Goal: Information Seeking & Learning: Learn about a topic

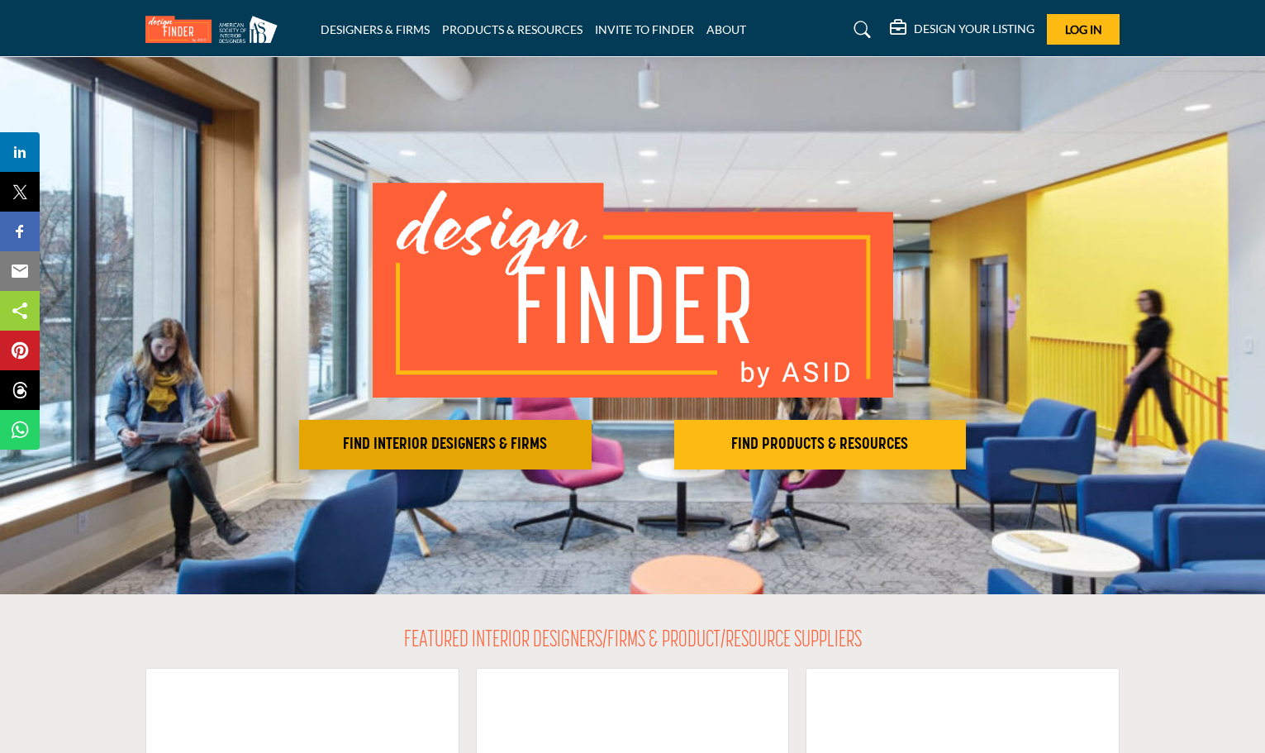
click at [402, 440] on h2 "FIND INTERIOR DESIGNERS & FIRMS" at bounding box center [445, 445] width 283 height 20
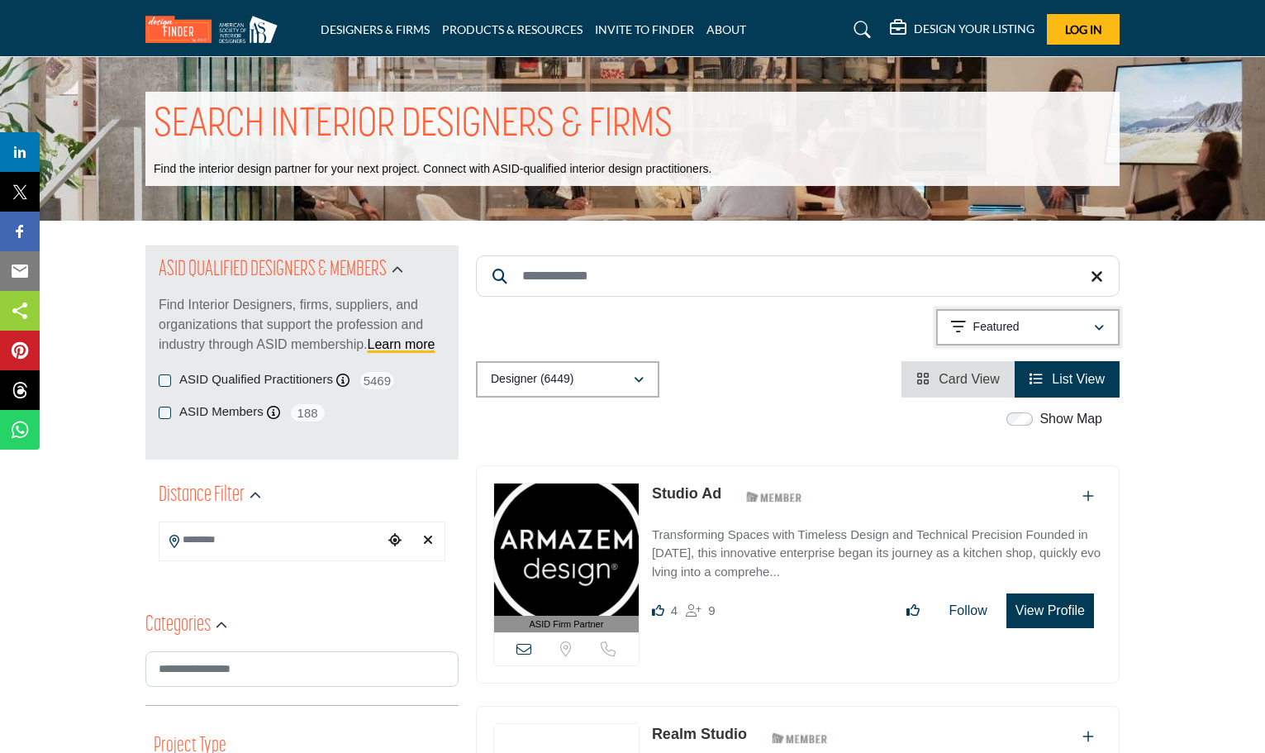
click at [992, 331] on p "Featured" at bounding box center [997, 327] width 46 height 17
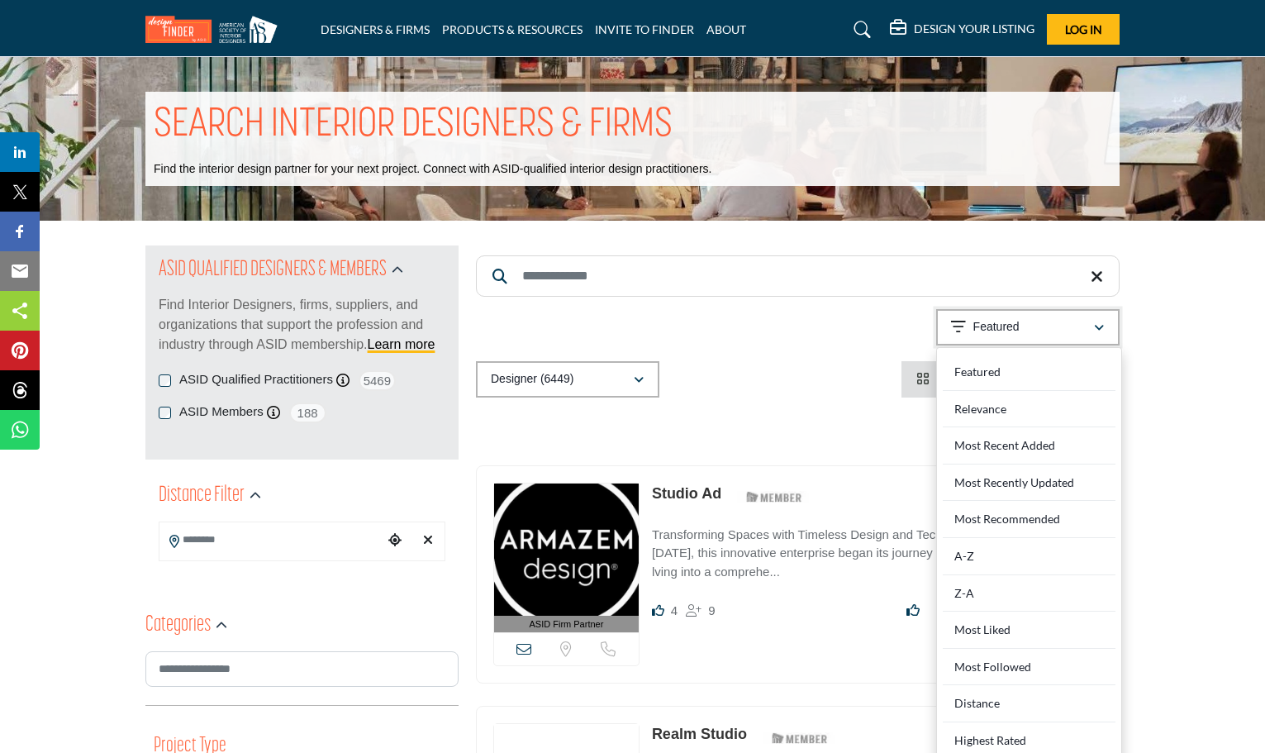
click at [992, 331] on p "Featured" at bounding box center [997, 327] width 46 height 17
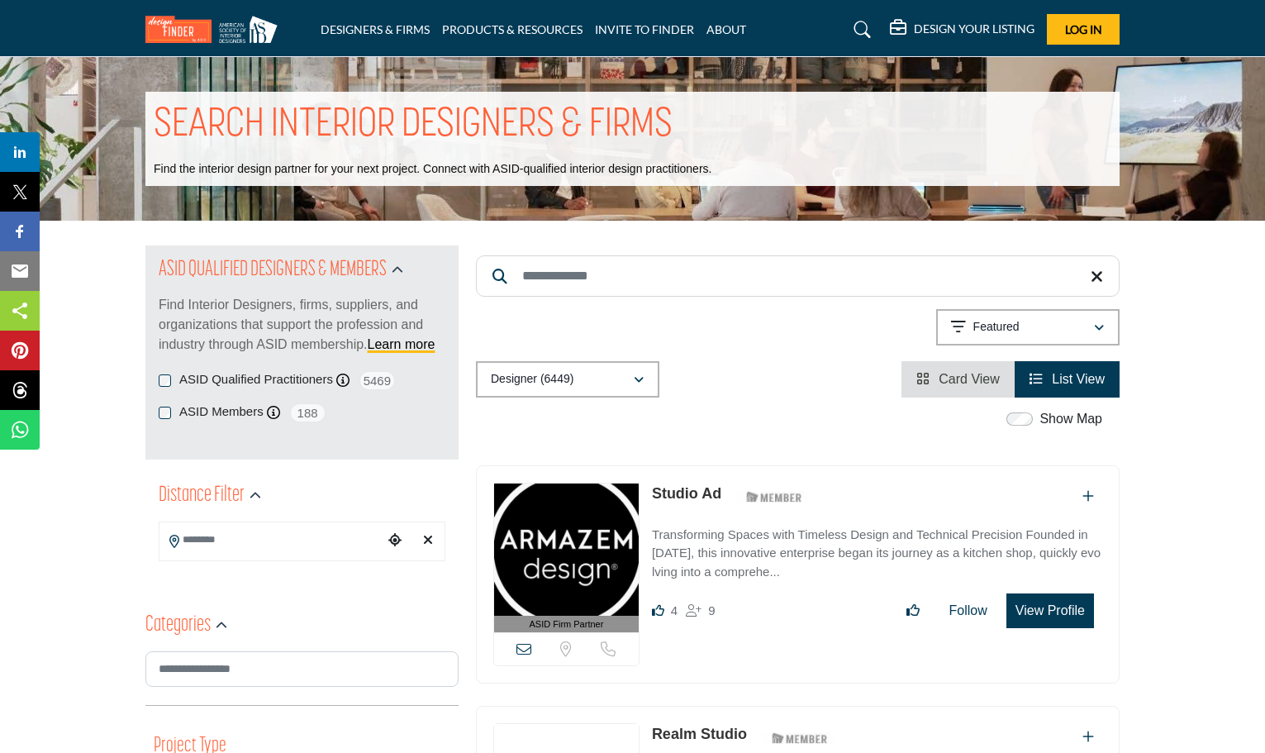
click at [955, 383] on span "Card View" at bounding box center [969, 379] width 61 height 14
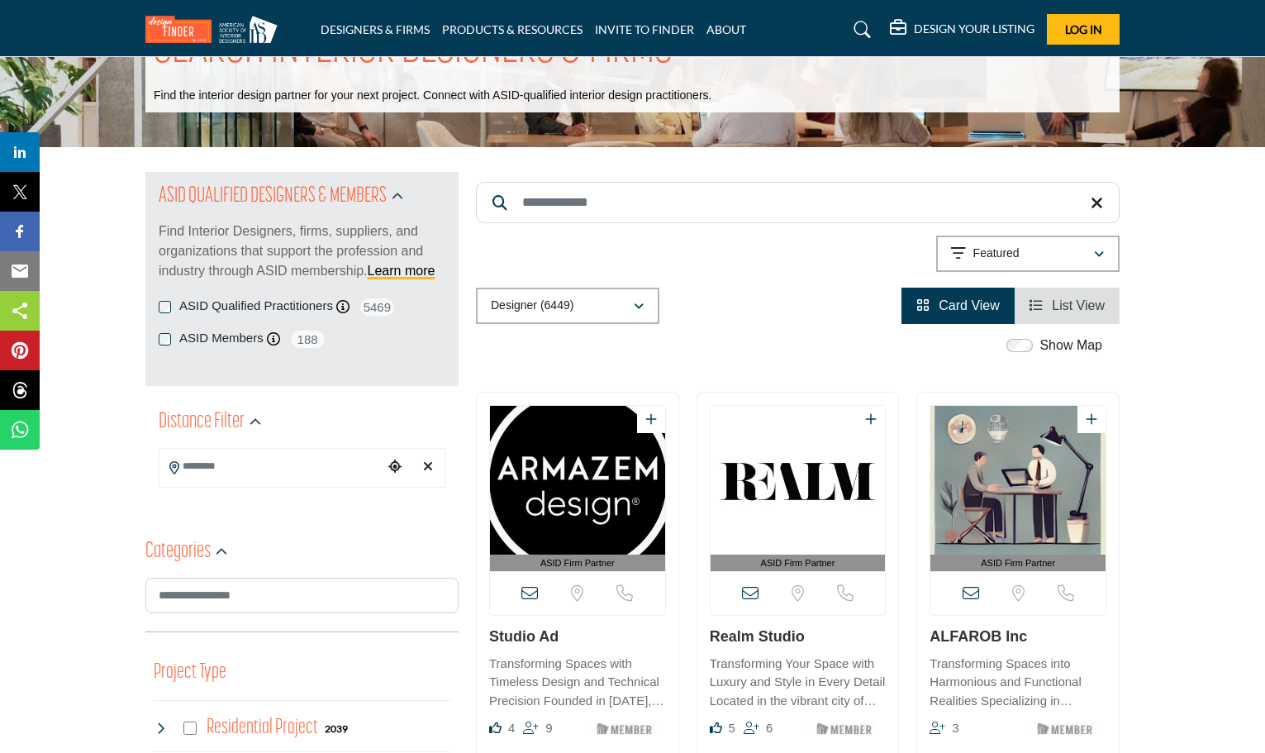
scroll to position [165, 0]
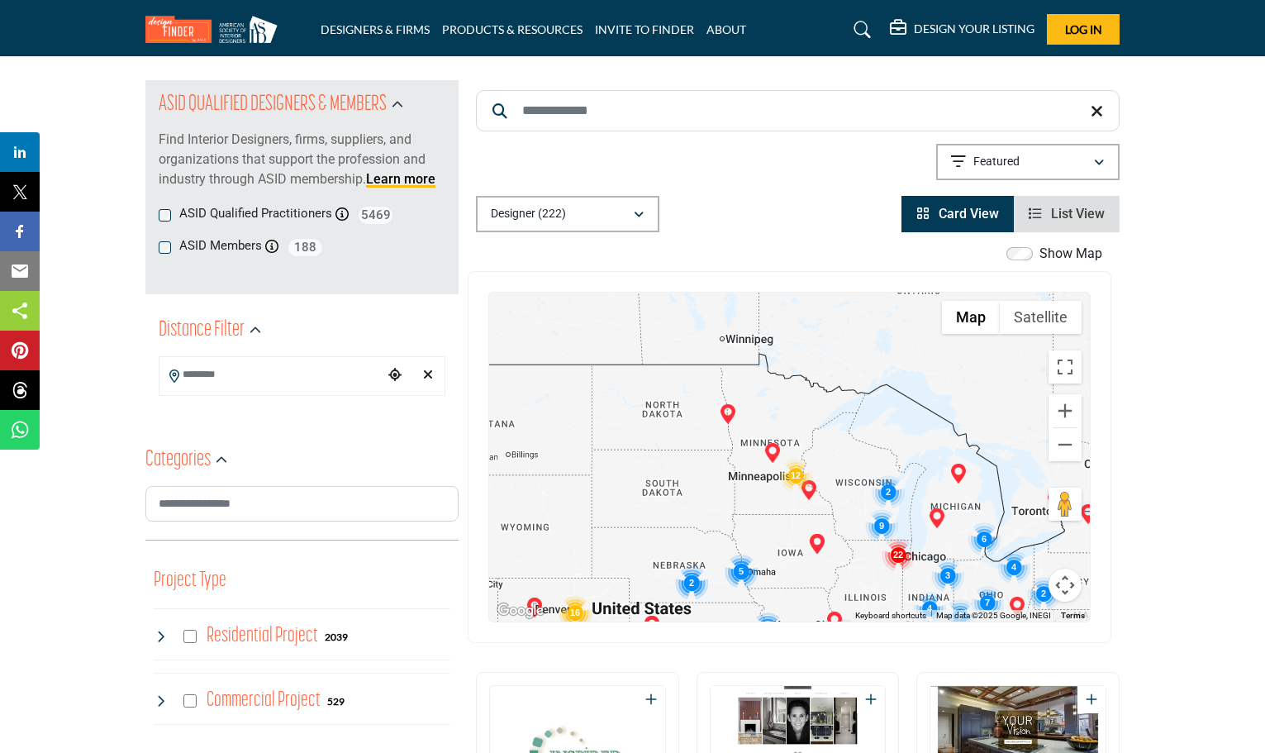
drag, startPoint x: 962, startPoint y: 377, endPoint x: 781, endPoint y: 531, distance: 237.5
click at [781, 531] on div at bounding box center [789, 457] width 601 height 329
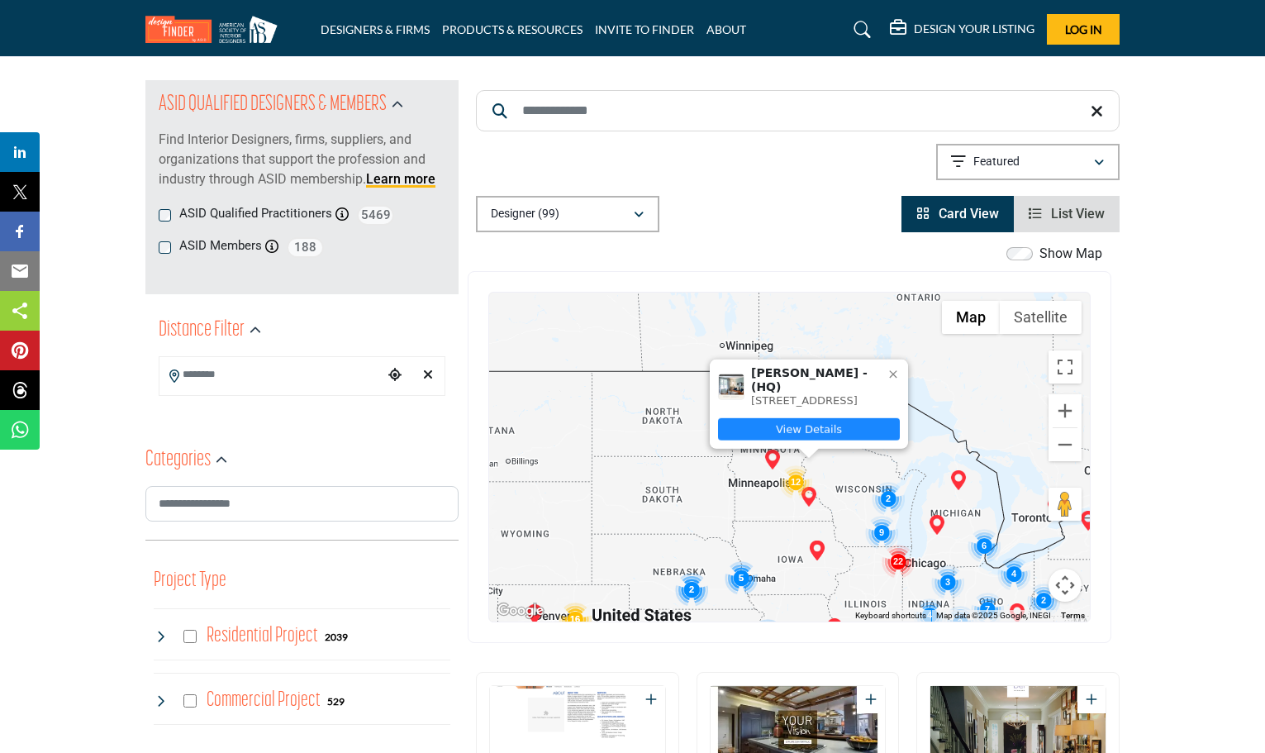
click at [816, 436] on link "View Details" at bounding box center [809, 429] width 182 height 22
click at [796, 480] on img "Cluster of 12 locations (12 HQ, 0 Branches)\aClick to view companies" at bounding box center [795, 481] width 33 height 33
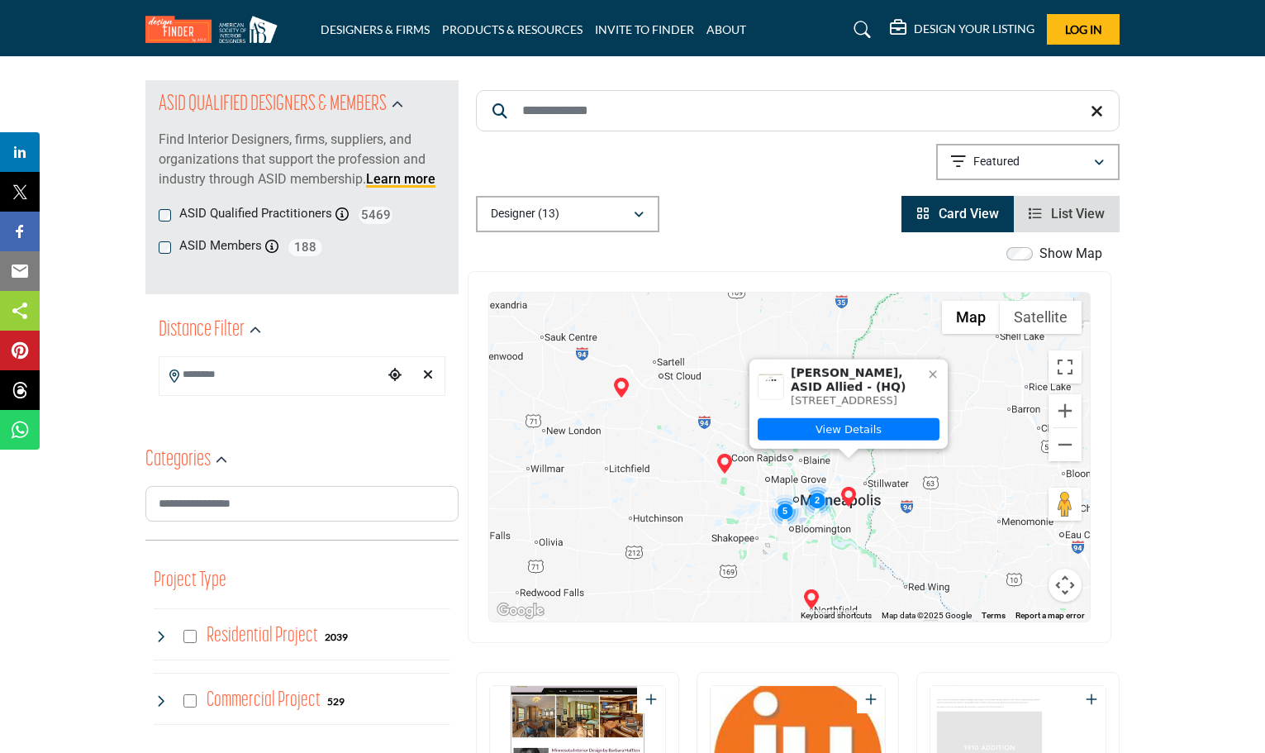
click at [845, 496] on img "Samantha Wittich, ASID Allied (HQ)" at bounding box center [849, 497] width 20 height 20
click at [786, 512] on img "Cluster of 5 locations (5 HQ, 0 Branches)\aClick to view companies" at bounding box center [785, 510] width 33 height 33
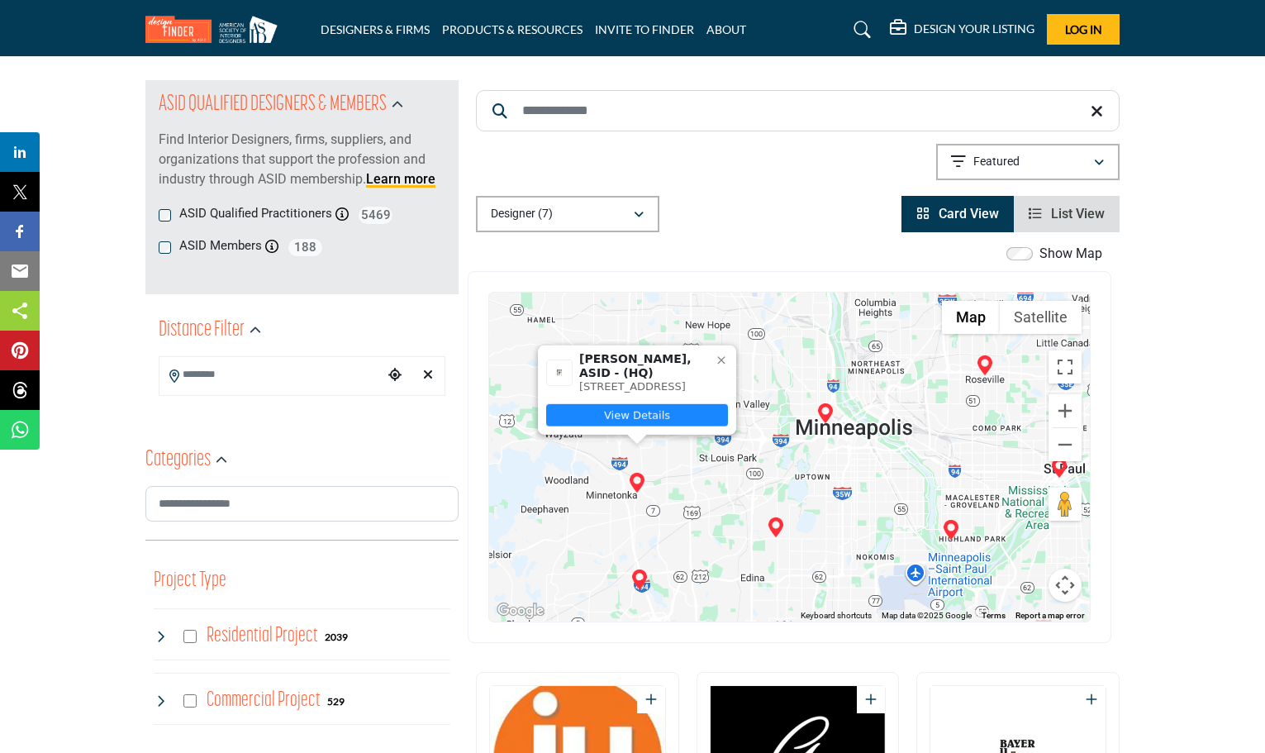
click at [660, 414] on link "View Details" at bounding box center [637, 415] width 182 height 22
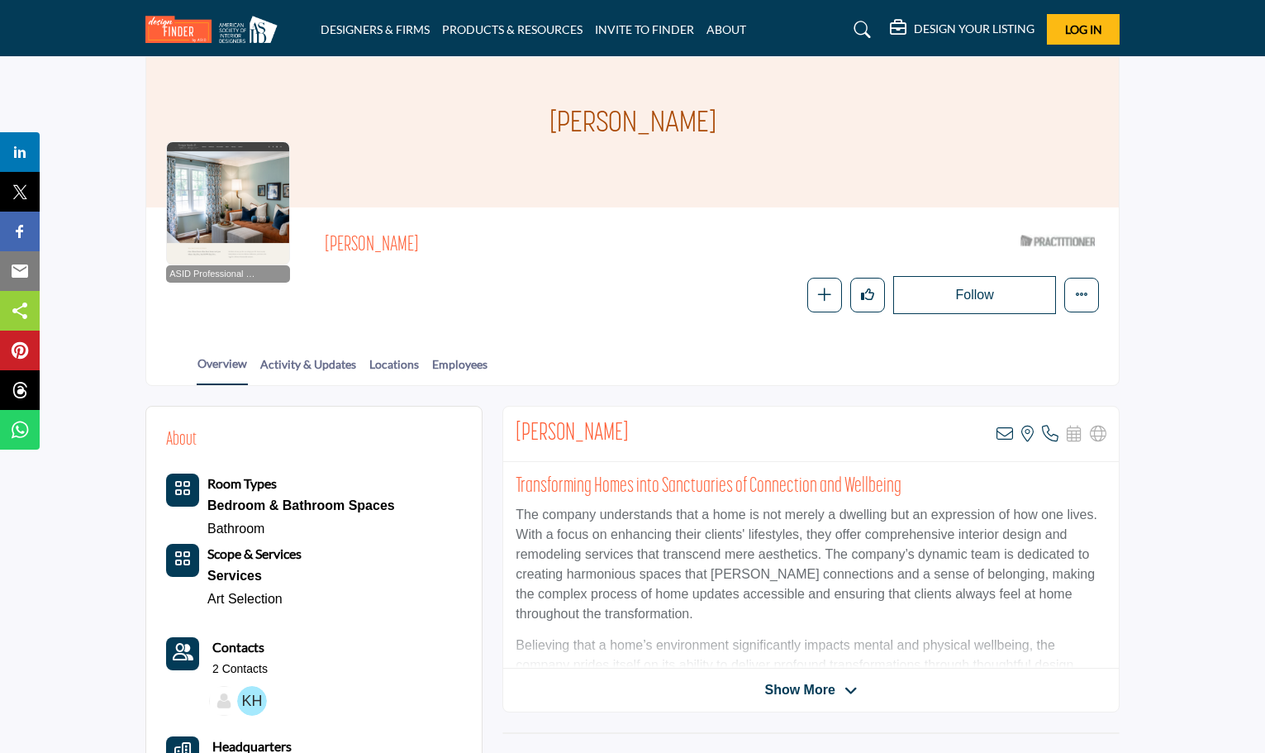
scroll to position [165, 0]
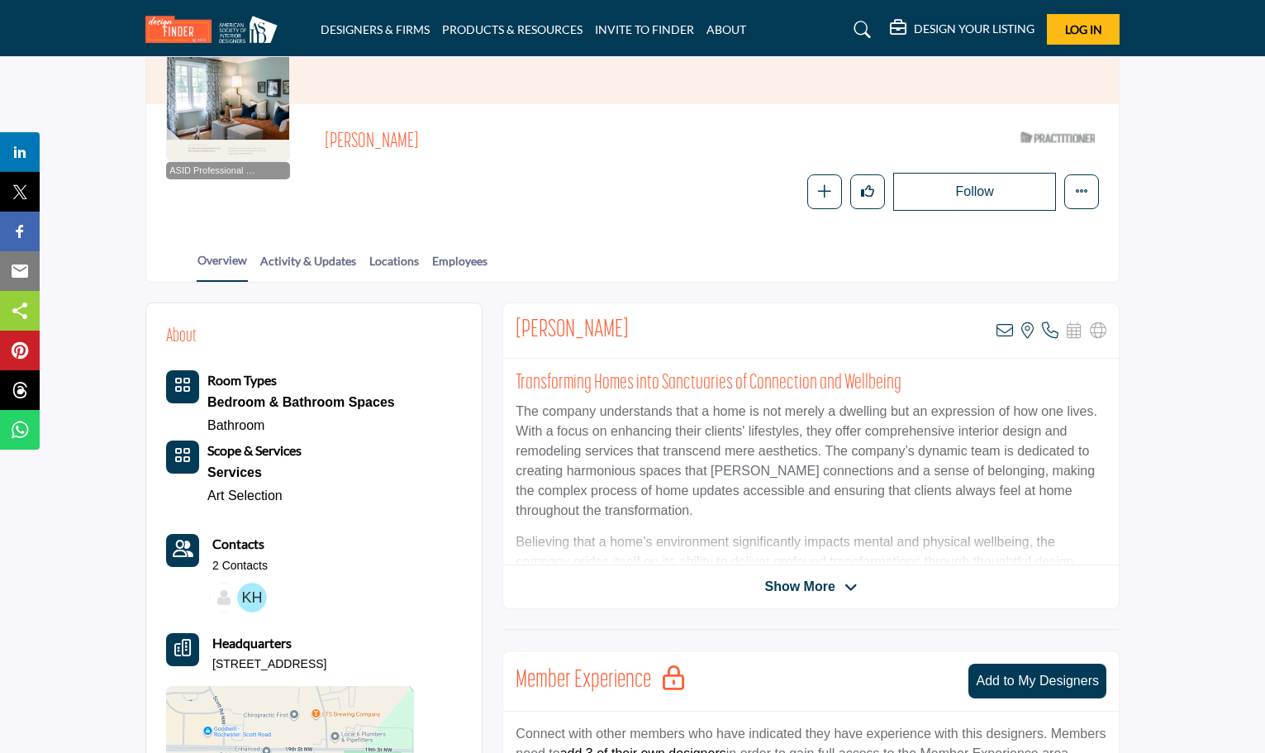
click at [837, 593] on span "Show More" at bounding box center [810, 587] width 93 height 20
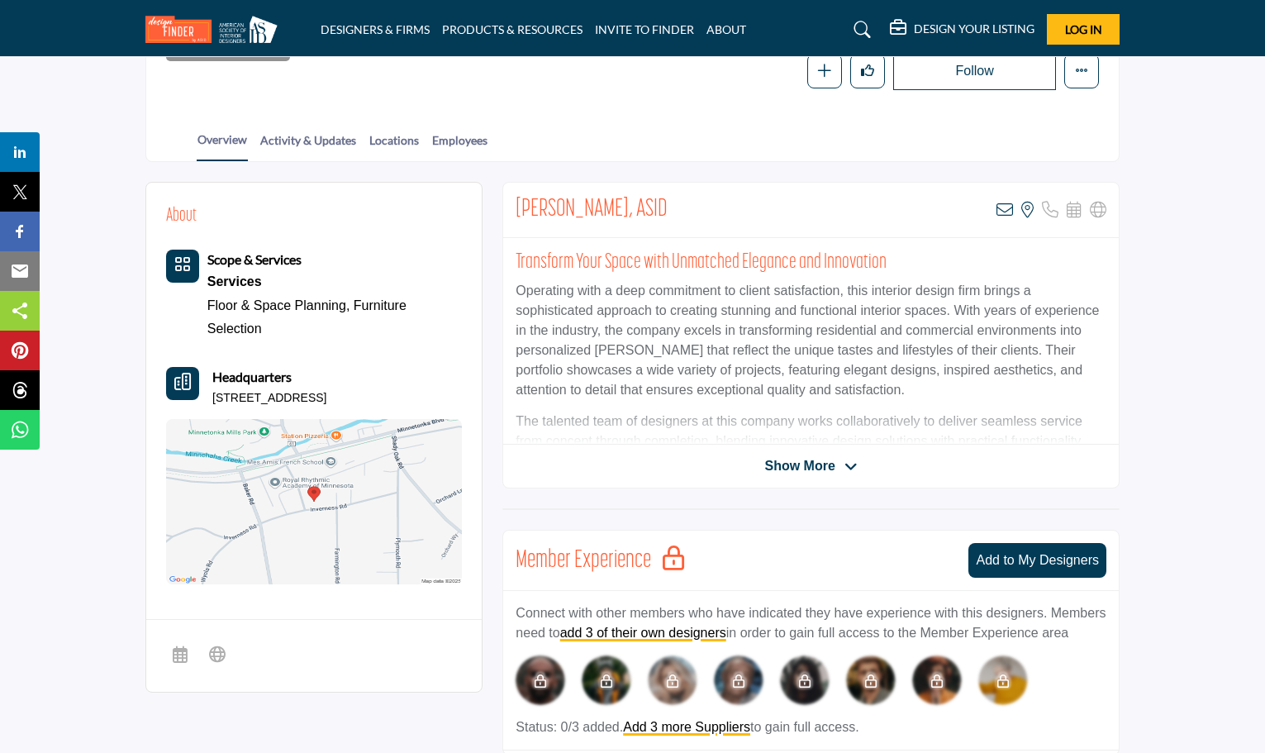
scroll to position [331, 0]
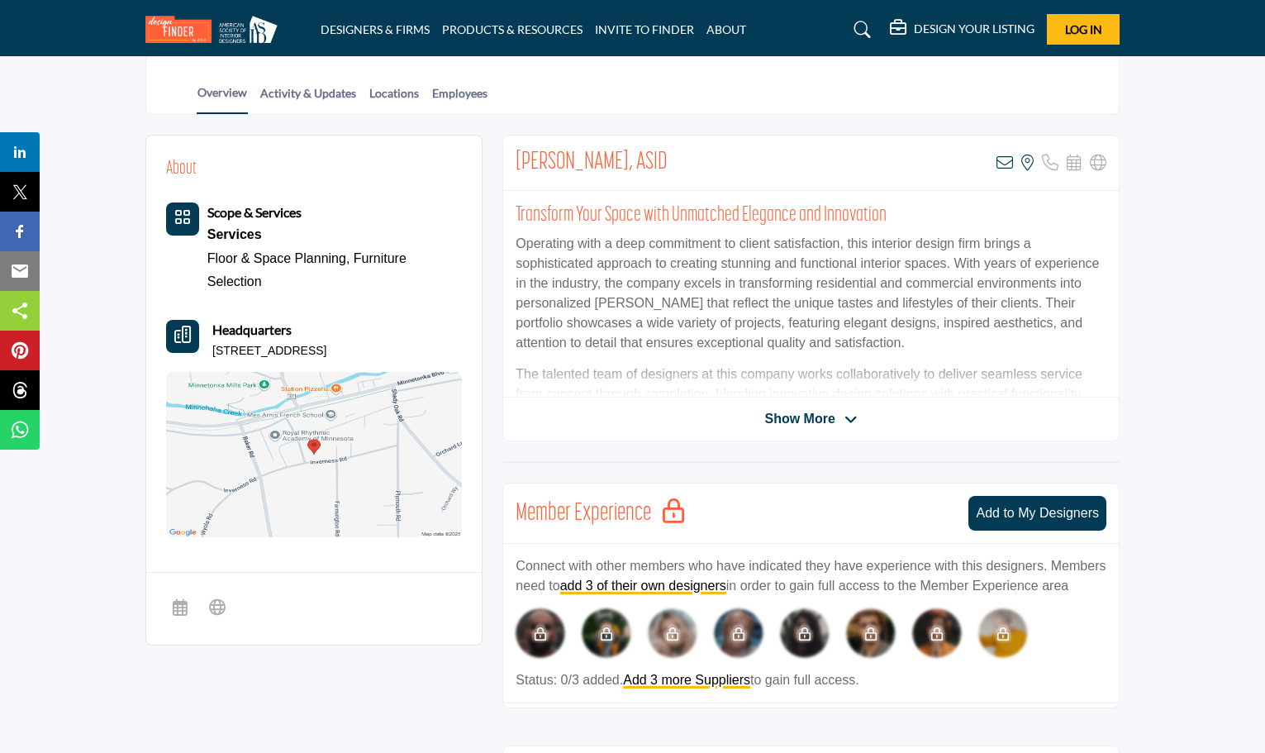
drag, startPoint x: 774, startPoint y: 417, endPoint x: 788, endPoint y: 412, distance: 14.9
click at [775, 418] on span "Show More" at bounding box center [799, 419] width 70 height 20
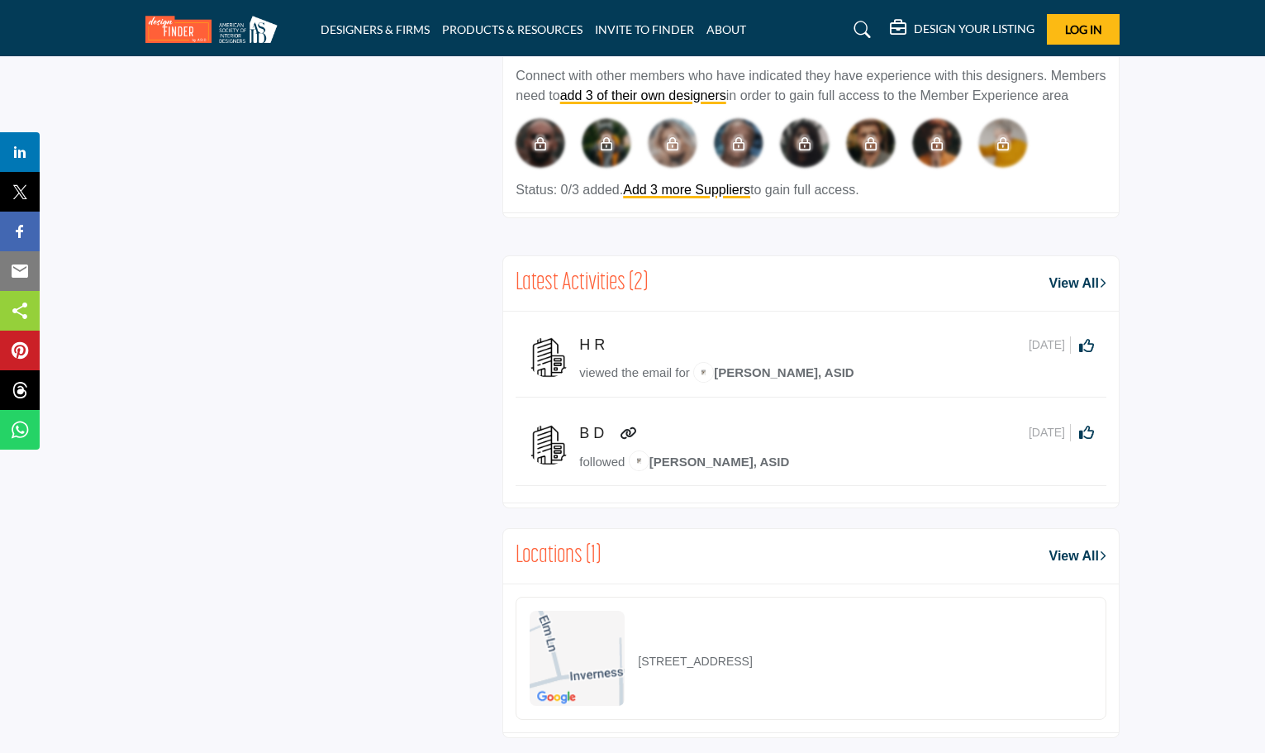
scroll to position [909, 0]
